Goal: Task Accomplishment & Management: Manage account settings

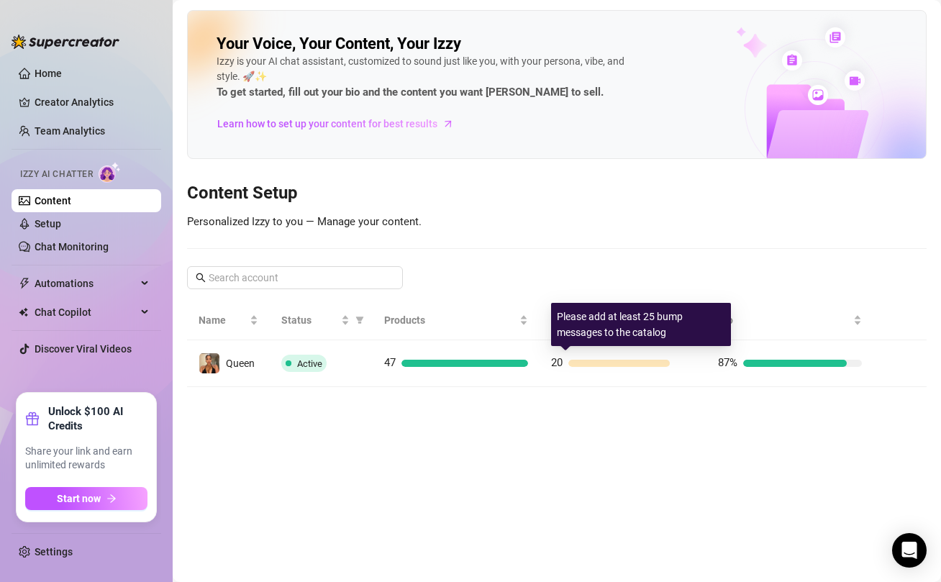
click at [604, 363] on div at bounding box center [618, 363] width 101 height 7
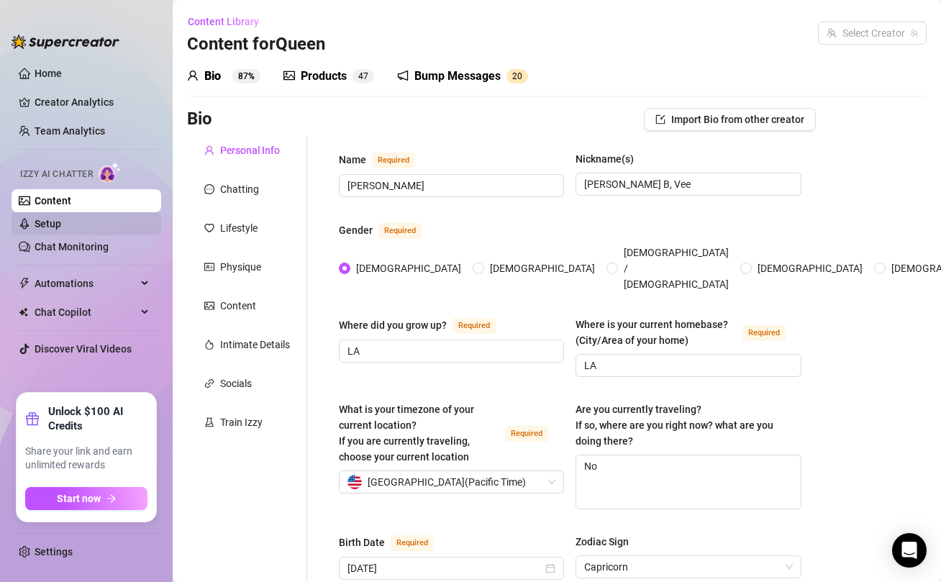
click at [50, 225] on link "Setup" at bounding box center [48, 224] width 27 height 12
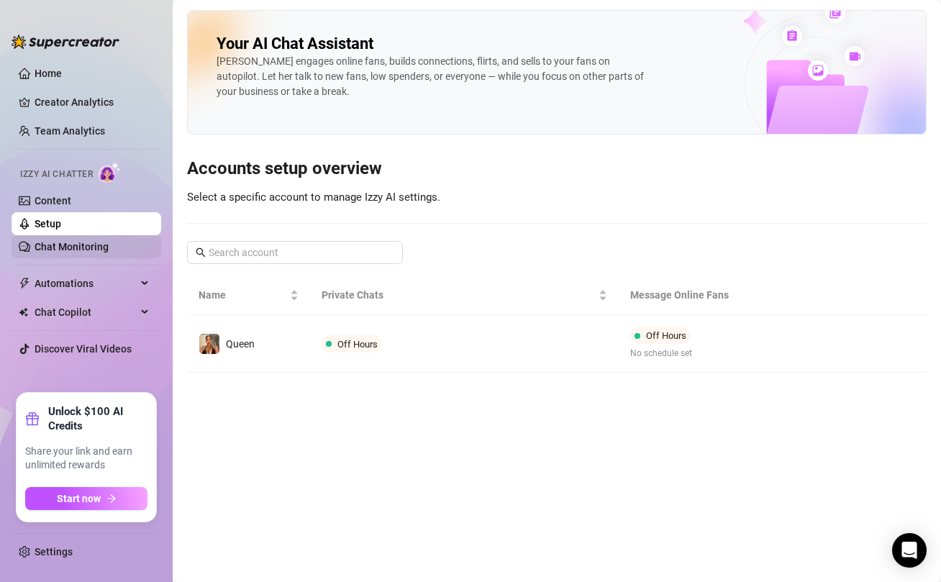
click at [91, 247] on link "Chat Monitoring" at bounding box center [72, 247] width 74 height 12
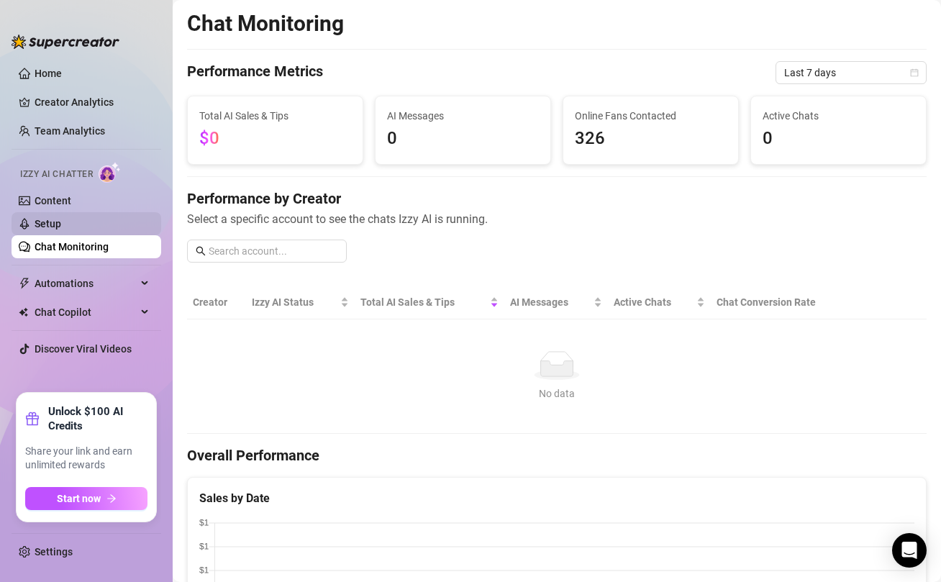
click at [61, 228] on link "Setup" at bounding box center [48, 224] width 27 height 12
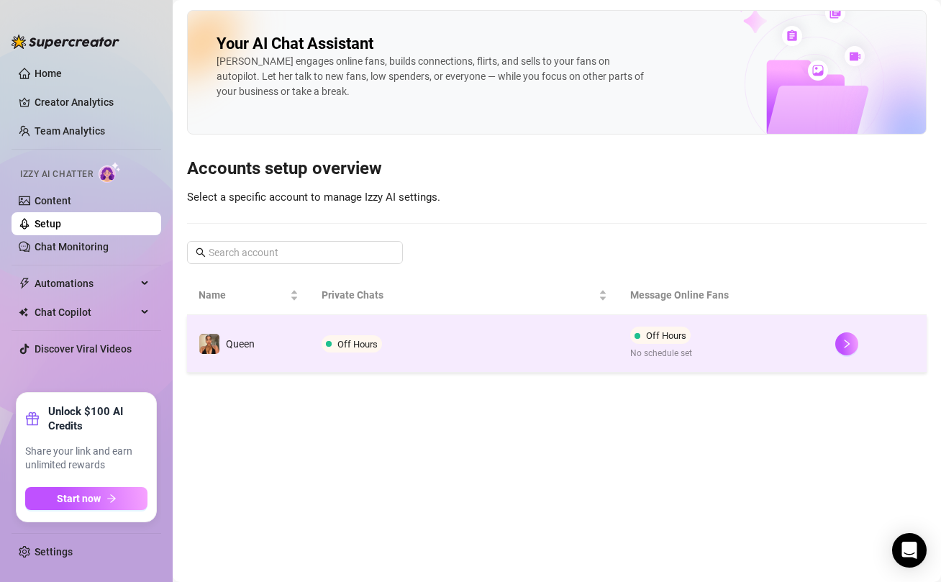
drag, startPoint x: 460, startPoint y: 346, endPoint x: 455, endPoint y: 340, distance: 7.8
click at [455, 340] on td "Off Hours" at bounding box center [464, 344] width 308 height 58
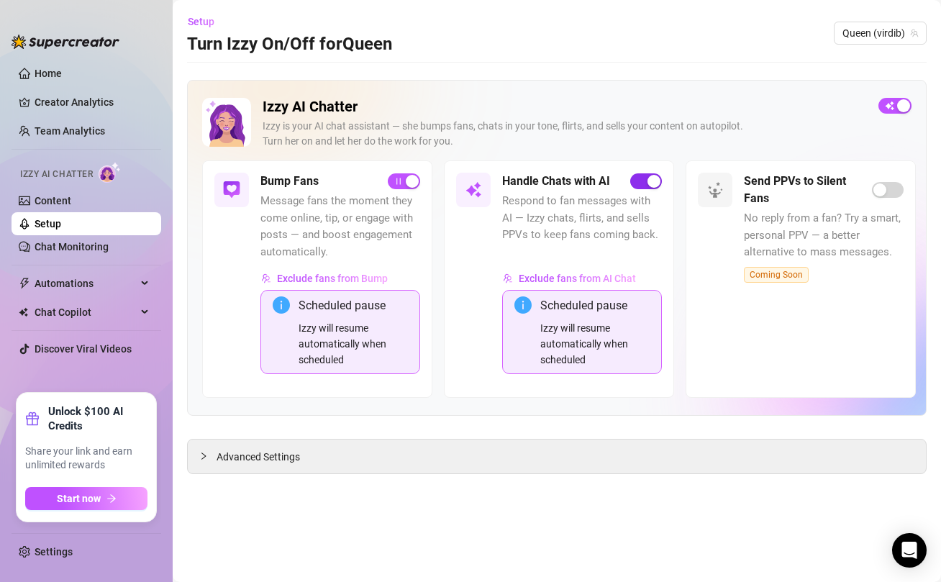
click at [636, 186] on span "button" at bounding box center [646, 181] width 32 height 16
click at [395, 185] on span "button" at bounding box center [404, 181] width 32 height 16
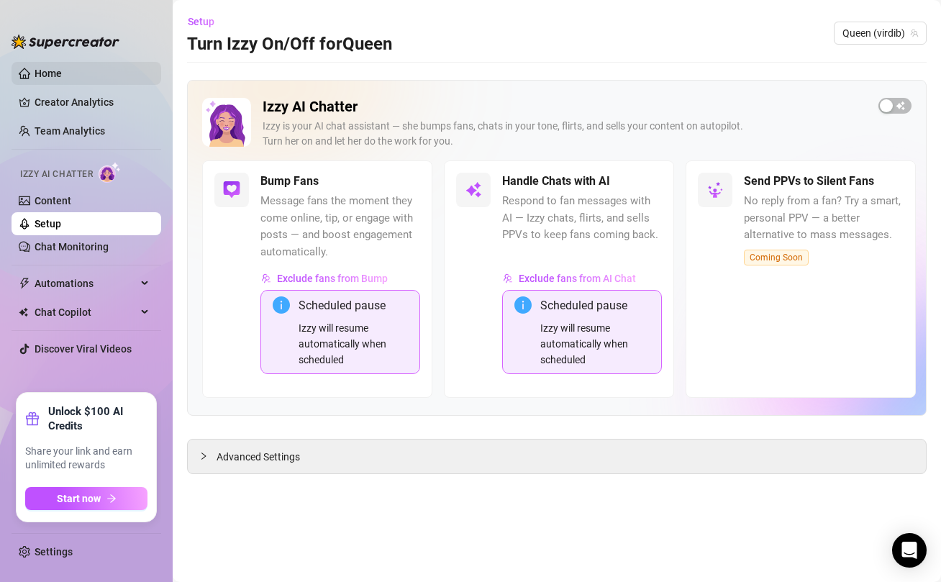
click at [55, 69] on link "Home" at bounding box center [48, 74] width 27 height 12
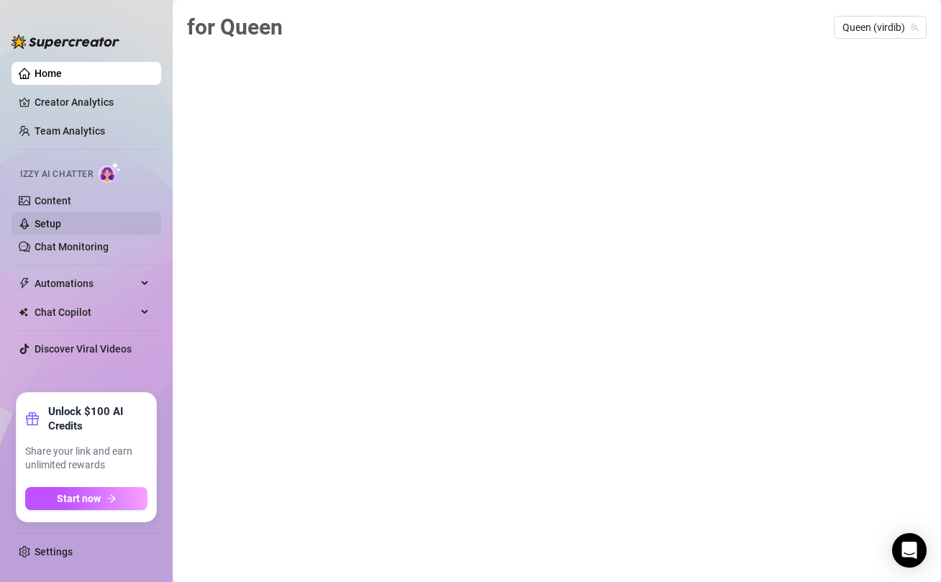
click at [56, 222] on link "Setup" at bounding box center [48, 224] width 27 height 12
